Goal: Information Seeking & Learning: Learn about a topic

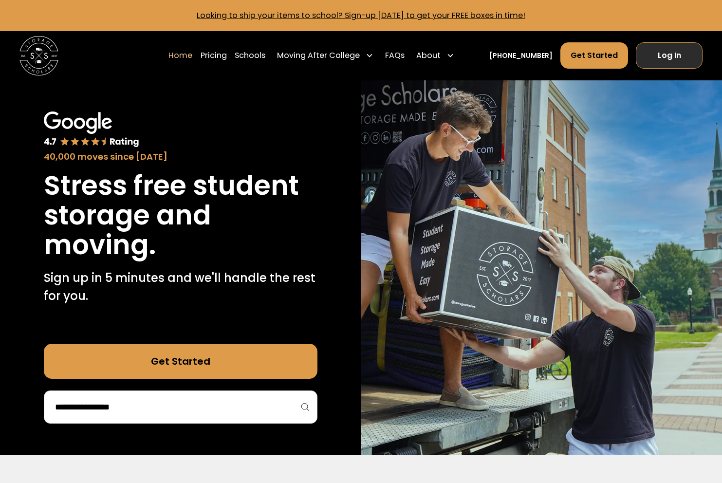
click at [667, 55] on link "Log In" at bounding box center [669, 55] width 67 height 26
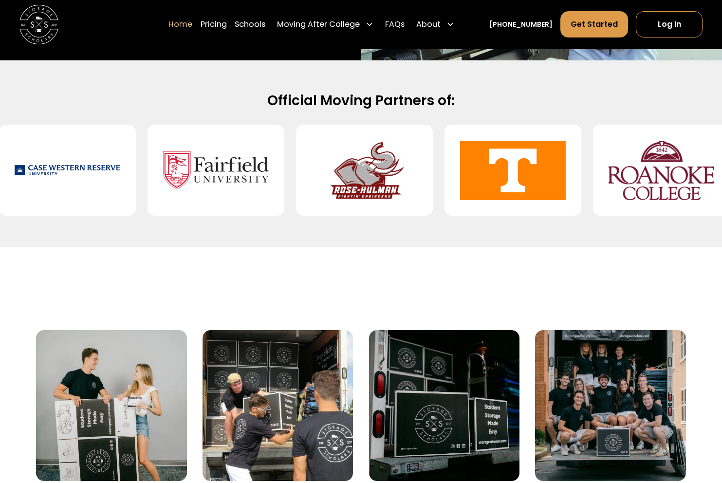
scroll to position [493, 0]
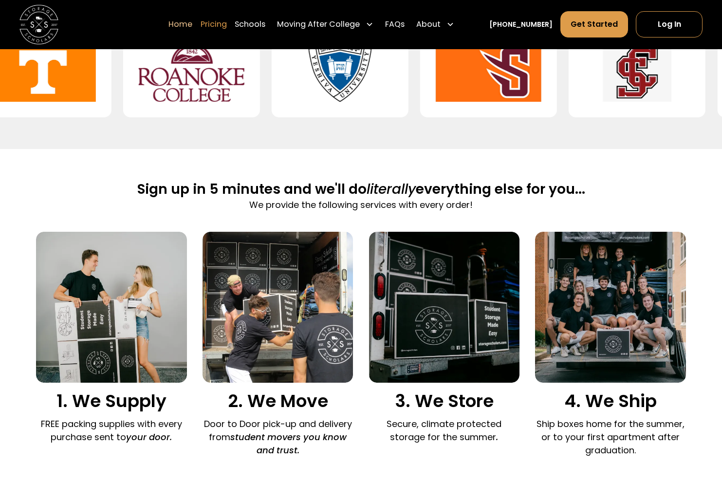
click at [227, 21] on link "Pricing" at bounding box center [214, 24] width 26 height 27
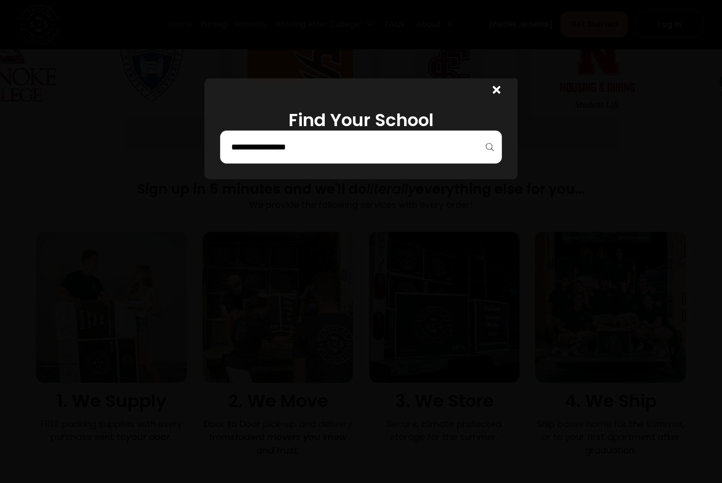
click at [314, 156] on div at bounding box center [360, 146] width 281 height 33
click at [340, 142] on input "search" at bounding box center [360, 147] width 261 height 17
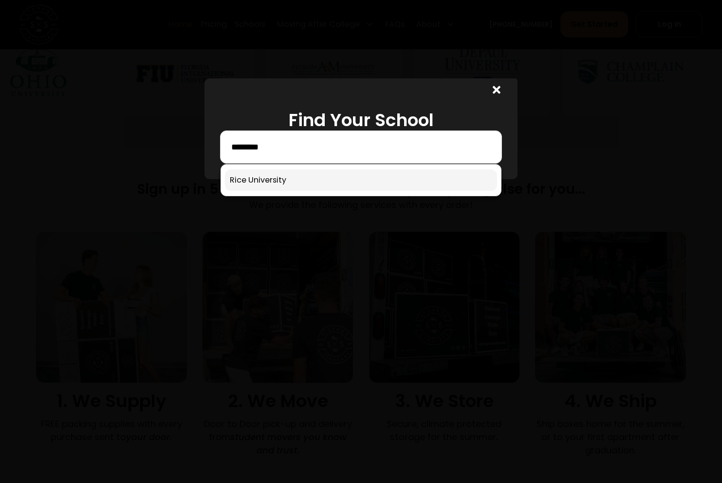
type input "********"
click at [305, 186] on link at bounding box center [361, 179] width 272 height 21
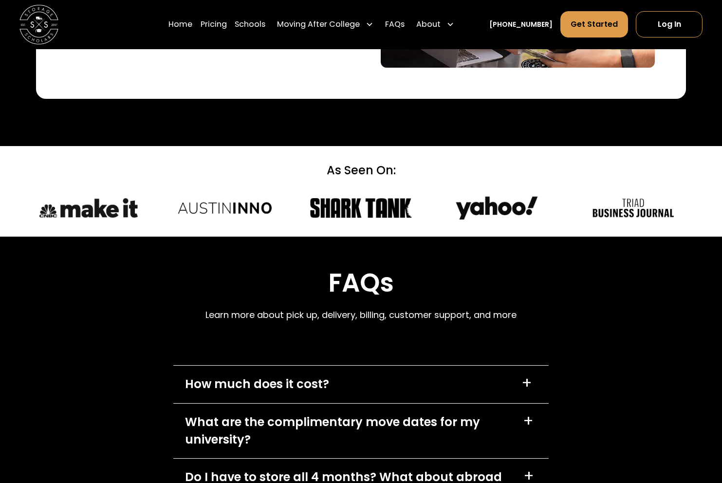
scroll to position [4214, 0]
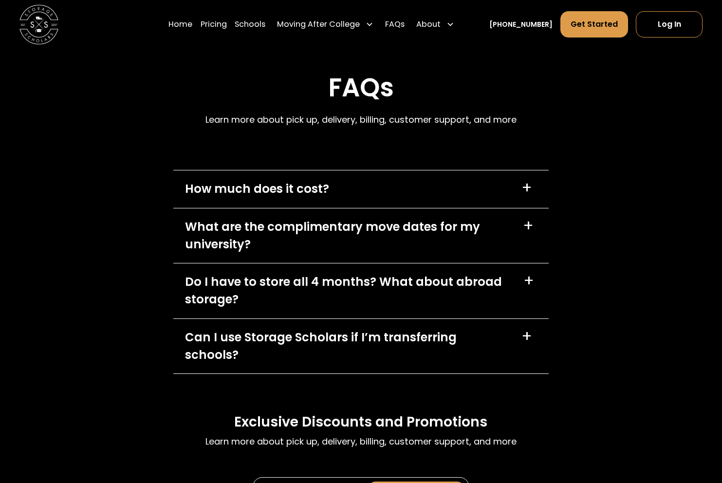
click at [387, 170] on div "How much does it cost? +" at bounding box center [360, 188] width 375 height 37
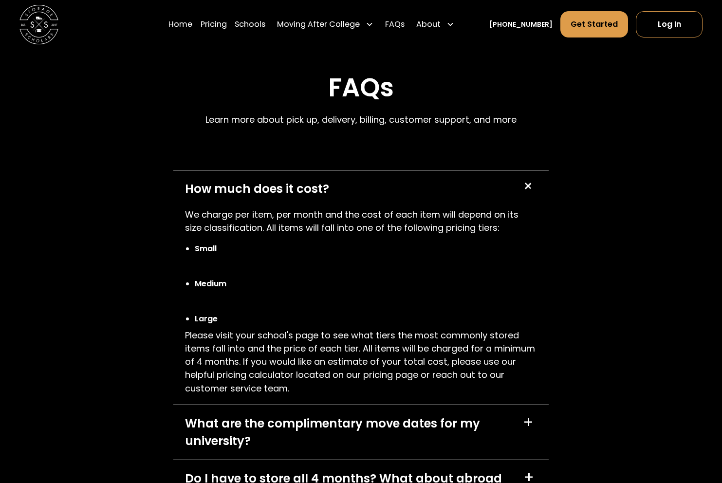
click at [387, 170] on div "How much does it cost? +" at bounding box center [360, 188] width 375 height 37
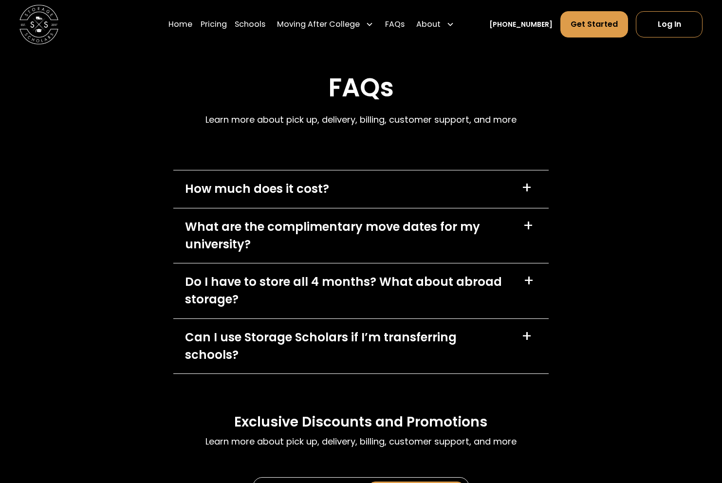
click at [361, 225] on div "What are the complimentary move dates for my university?" at bounding box center [348, 235] width 326 height 35
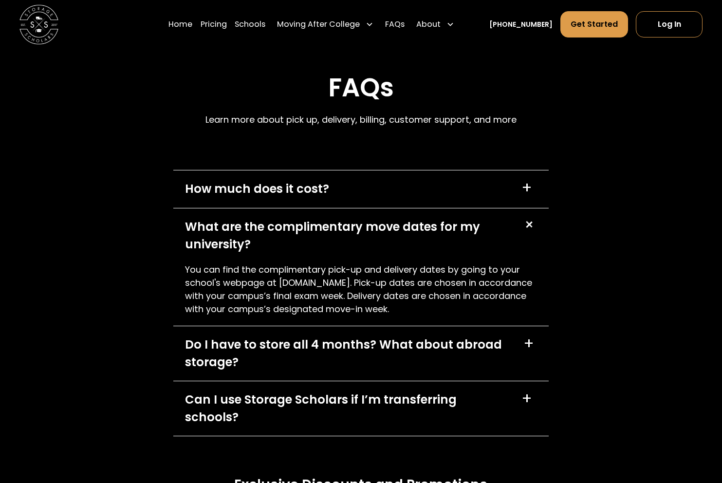
click at [361, 225] on div "What are the complimentary move dates for my university?" at bounding box center [348, 235] width 326 height 35
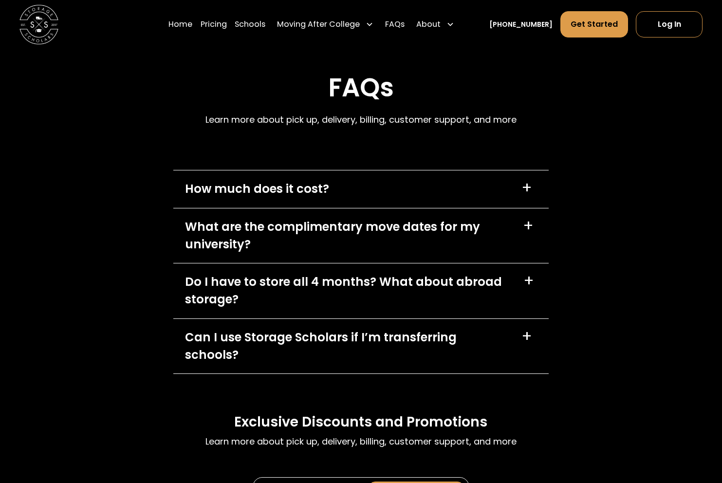
click at [346, 263] on div "Do I have to store all 4 months? What about abroad storage? +" at bounding box center [360, 290] width 375 height 55
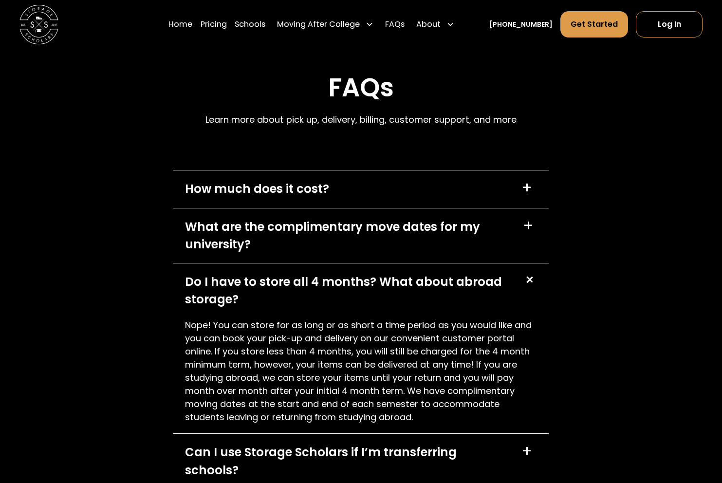
click at [346, 263] on div "Do I have to store all 4 months? What about abroad storage? +" at bounding box center [360, 290] width 375 height 55
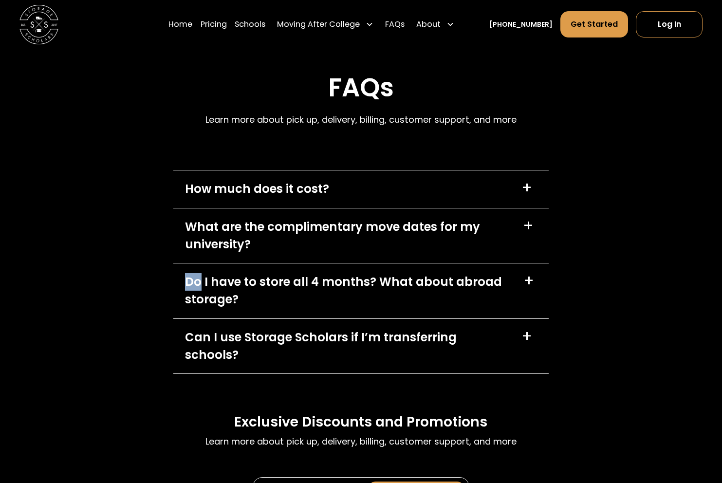
click at [325, 329] on div "Can I use Storage Scholars if I’m transferring schools?" at bounding box center [347, 346] width 325 height 35
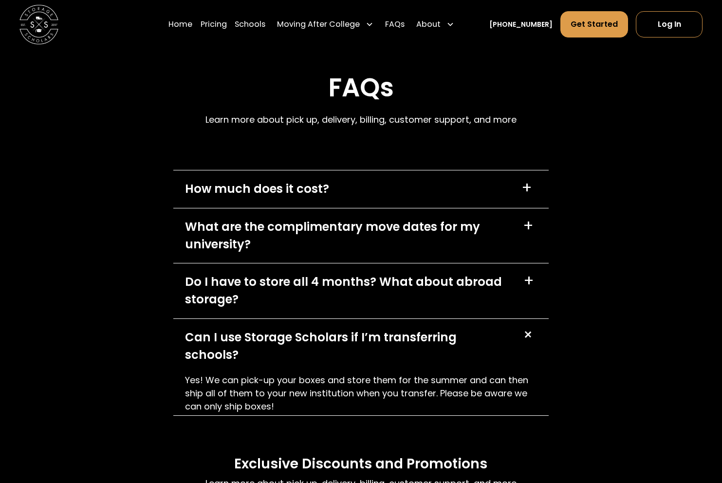
click at [325, 329] on div "Can I use Storage Scholars if I’m transferring schools?" at bounding box center [347, 346] width 325 height 35
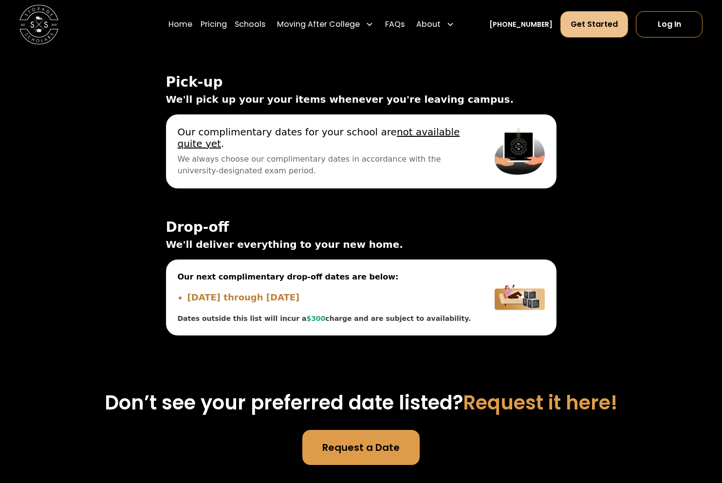
scroll to position [2870, 0]
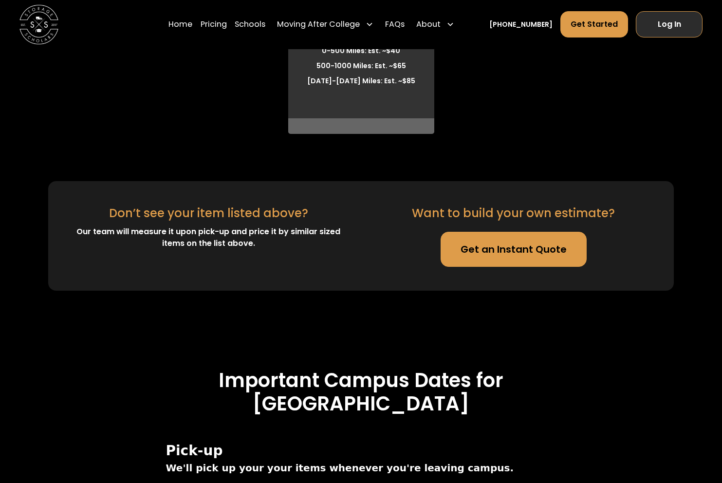
click at [668, 18] on link "Log In" at bounding box center [669, 24] width 67 height 26
